Goal: Task Accomplishment & Management: Complete application form

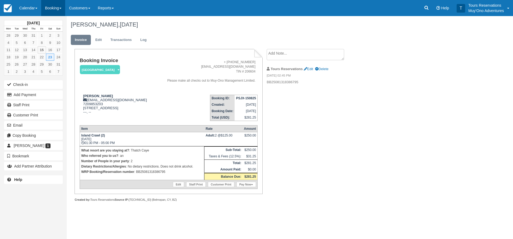
click at [52, 13] on link "Booking" at bounding box center [53, 8] width 24 height 16
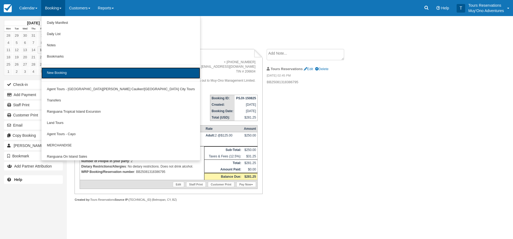
click at [63, 72] on link "New Booking" at bounding box center [120, 72] width 159 height 11
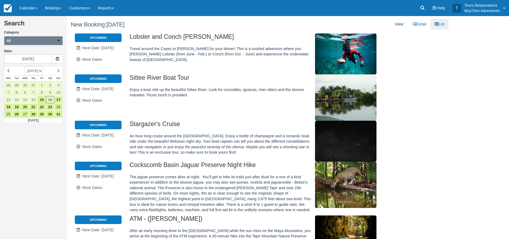
click at [25, 42] on button "All" at bounding box center [33, 40] width 59 height 9
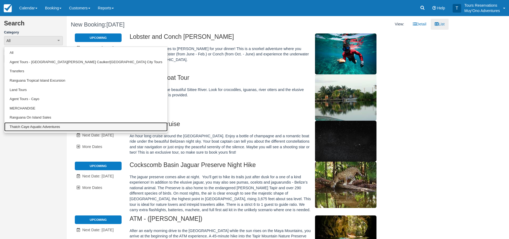
click at [31, 125] on link "Thatch Caye Aquatic Adventures" at bounding box center [85, 126] width 163 height 9
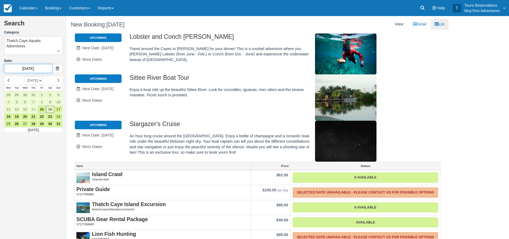
click at [34, 69] on input "08/16/25" at bounding box center [28, 68] width 48 height 9
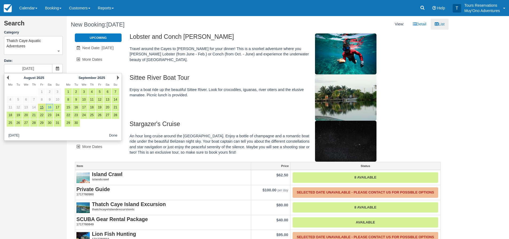
click at [116, 77] on div "Next September 2025" at bounding box center [92, 77] width 58 height 7
click at [118, 79] on link "Next" at bounding box center [118, 77] width 2 height 4
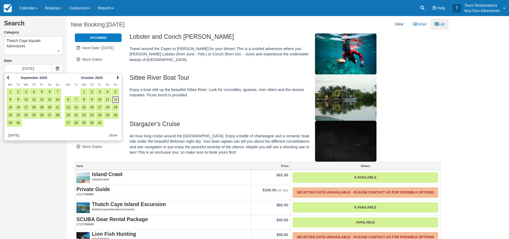
click at [117, 101] on link "12" at bounding box center [115, 99] width 7 height 7
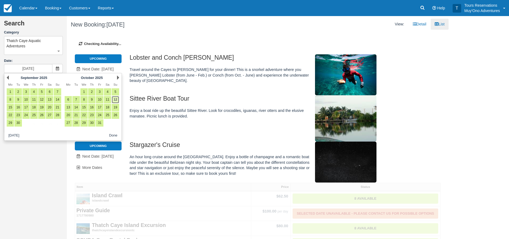
type input "10/12/25"
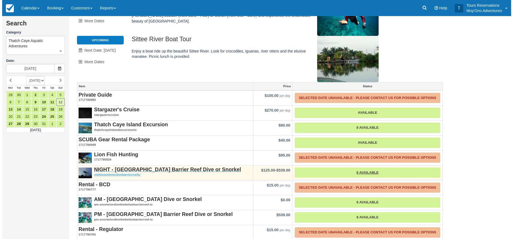
scroll to position [98, 0]
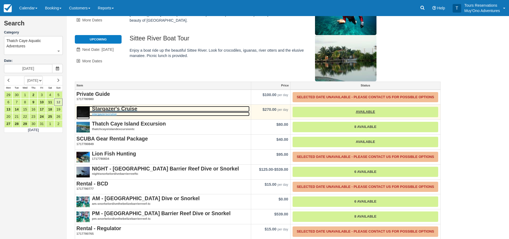
click at [119, 106] on strong "Stargazer's Cruise" at bounding box center [114, 109] width 45 height 6
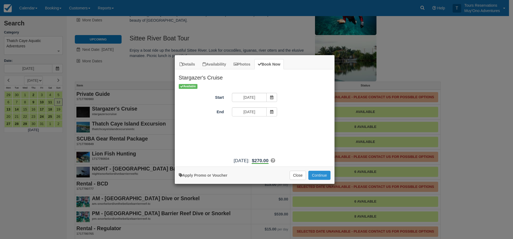
click at [329, 177] on button "Continue" at bounding box center [319, 175] width 22 height 9
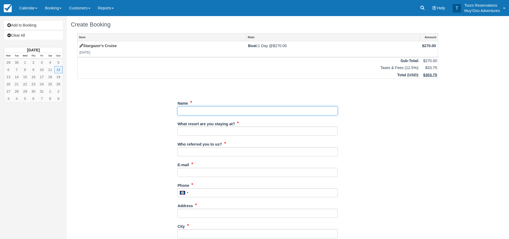
click at [191, 110] on input "Name" at bounding box center [258, 110] width 160 height 9
paste input "[PERSON_NAME]"
type input "[PERSON_NAME]"
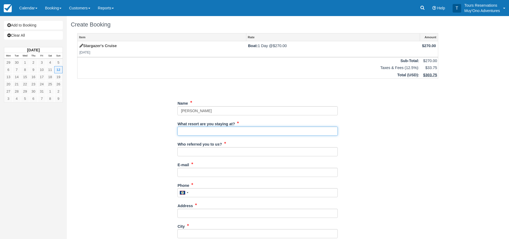
drag, startPoint x: 204, startPoint y: 133, endPoint x: 287, endPoint y: 132, distance: 83.1
click at [204, 133] on input "What resort are you staying at?" at bounding box center [258, 130] width 160 height 9
type input "Thatch Caye"
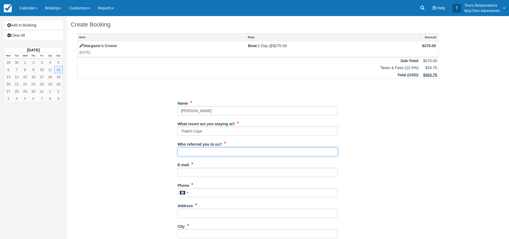
click at [196, 155] on input "Who referred you to us?" at bounding box center [258, 151] width 160 height 9
type input "an"
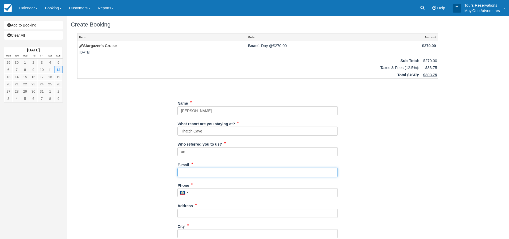
click at [193, 174] on input "E-mail" at bounding box center [258, 172] width 160 height 9
drag, startPoint x: 185, startPoint y: 172, endPoint x: 214, endPoint y: 177, distance: 29.8
click at [185, 172] on input "E-mail" at bounding box center [258, 172] width 160 height 9
paste input "[EMAIL_ADDRESS][DOMAIN_NAME]"
type input "[EMAIL_ADDRESS][DOMAIN_NAME]"
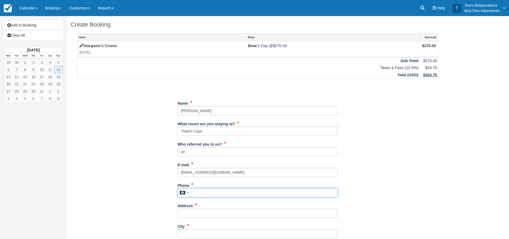
click at [218, 191] on input "Phone" at bounding box center [258, 192] width 160 height 9
paste input "3038703208"
type input "3038703208"
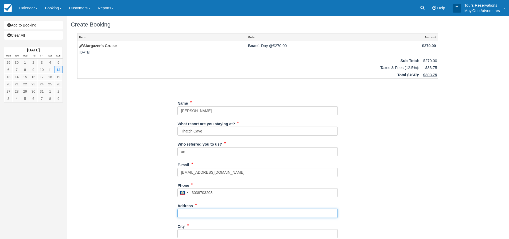
drag, startPoint x: 205, startPoint y: 217, endPoint x: 203, endPoint y: 210, distance: 6.8
click at [205, 217] on input "Address" at bounding box center [258, 213] width 160 height 9
paste input "[STREET_ADDRESS]"
type input "[STREET_ADDRESS]"
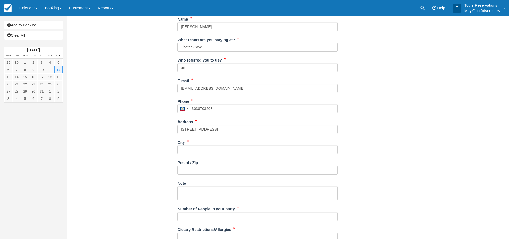
scroll to position [124, 0]
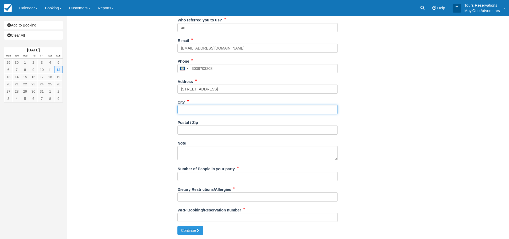
click at [188, 112] on input "City" at bounding box center [258, 109] width 160 height 9
type input "--"
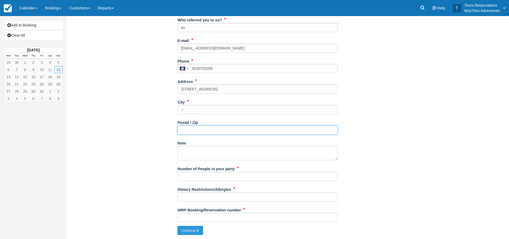
click at [186, 130] on input "Postal / Zip" at bounding box center [258, 129] width 160 height 9
type input "--"
click at [191, 182] on div "Number of People in your party" at bounding box center [258, 174] width 160 height 21
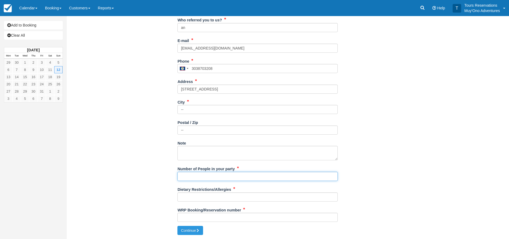
click at [204, 176] on input "Number of People in your party" at bounding box center [258, 176] width 160 height 9
type input "2"
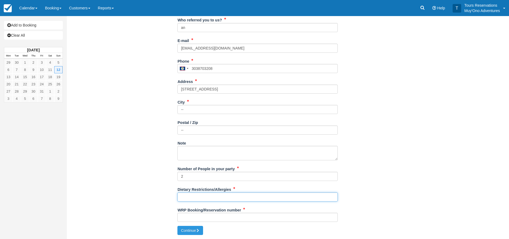
click at [191, 197] on input "Dietary Restrictions/Allergies" at bounding box center [258, 196] width 160 height 9
click at [225, 196] on input "Dietary Restrictions/Allergies" at bounding box center [258, 196] width 160 height 9
type input "NONE"
click at [207, 212] on label "WRP Booking/Reservation number" at bounding box center [210, 208] width 64 height 7
click at [207, 213] on input "WRP Booking/Reservation number" at bounding box center [258, 217] width 160 height 9
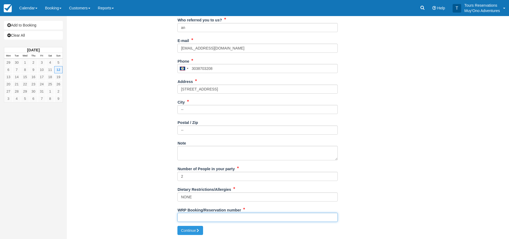
click at [198, 215] on input "WRP Booking/Reservation number" at bounding box center [258, 217] width 160 height 9
paste input "BB25081418402715"
type input "BB25081418402715"
click at [199, 225] on div "WRP Booking/Reservation number BB25081418402715" at bounding box center [258, 215] width 160 height 21
click at [198, 228] on icon "submit" at bounding box center [198, 230] width 4 height 4
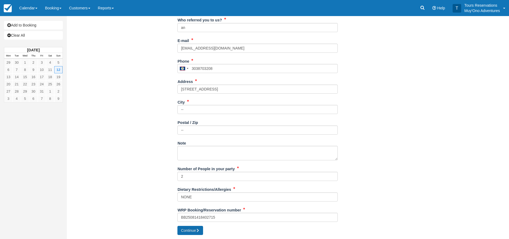
type input "[PHONE_NUMBER]"
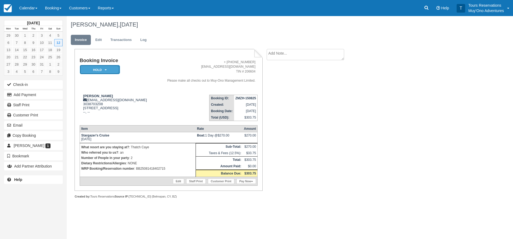
click at [87, 67] on em "HOLD" at bounding box center [100, 69] width 40 height 9
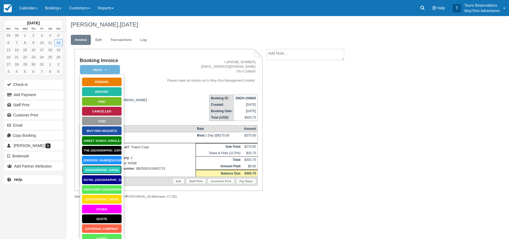
click at [101, 170] on link "Thatch Caye Resort" at bounding box center [102, 169] width 40 height 9
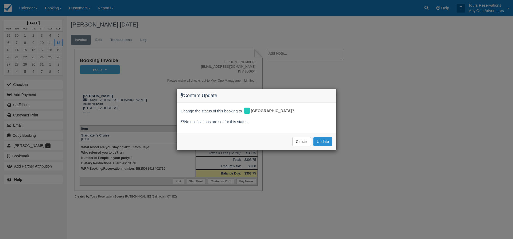
click at [321, 140] on button "Update" at bounding box center [323, 141] width 19 height 9
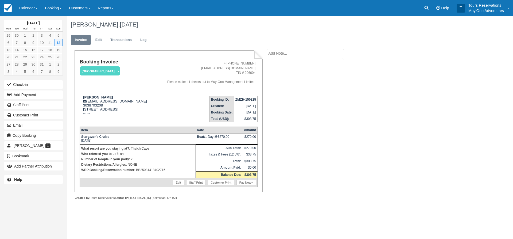
click at [290, 54] on textarea at bounding box center [306, 54] width 78 height 11
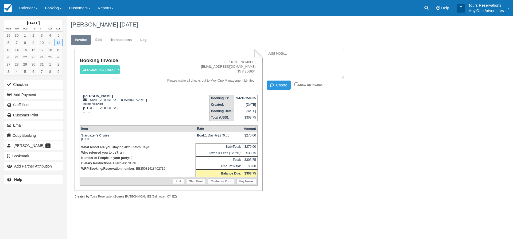
paste textarea "BB25081418402715"
type textarea "BB25081418402715"
click at [279, 88] on button "Create" at bounding box center [279, 84] width 24 height 9
click at [237, 100] on strong "ZMZH-150825" at bounding box center [246, 98] width 21 height 4
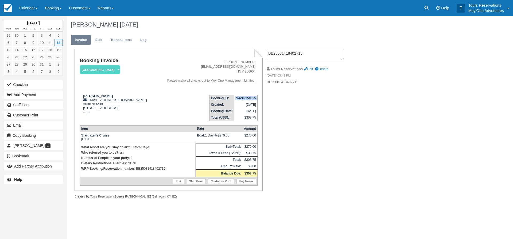
click at [237, 100] on strong "ZMZH-150825" at bounding box center [246, 98] width 21 height 4
copy tbody "ZMZH-150825"
click at [289, 102] on div "Booking Invoice Thatch Caye Resort   Pending HOLD Deposit Paid Cancelled Void M…" at bounding box center [214, 129] width 294 height 161
click at [317, 174] on div "Booking Invoice Thatch Caye Resort   Pending HOLD Deposit Paid Cancelled Void M…" at bounding box center [214, 129] width 294 height 161
